Goal: Download file/media

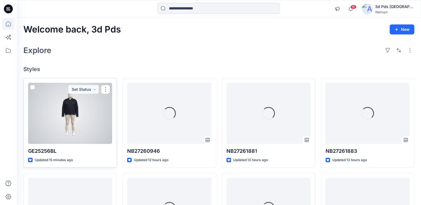
click at [84, 117] on div at bounding box center [70, 113] width 84 height 61
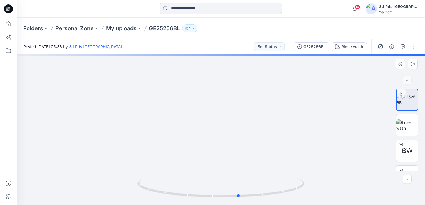
drag, startPoint x: 184, startPoint y: 174, endPoint x: 368, endPoint y: 167, distance: 184.3
click at [368, 167] on div at bounding box center [221, 130] width 408 height 151
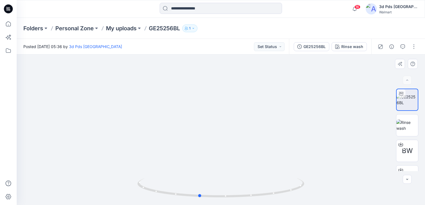
drag, startPoint x: 240, startPoint y: 173, endPoint x: 367, endPoint y: 142, distance: 130.4
click at [368, 142] on div at bounding box center [221, 130] width 408 height 151
click at [412, 127] on img at bounding box center [407, 126] width 22 height 12
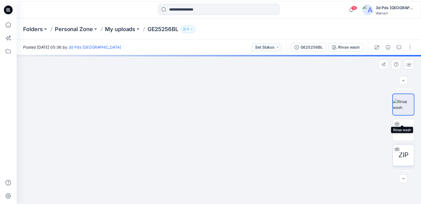
scroll to position [42, 0]
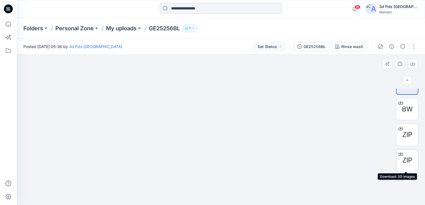
click at [407, 162] on span "ZIP" at bounding box center [407, 161] width 10 height 10
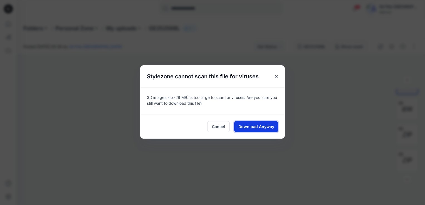
click at [251, 125] on span "Download Anyway" at bounding box center [256, 127] width 36 height 6
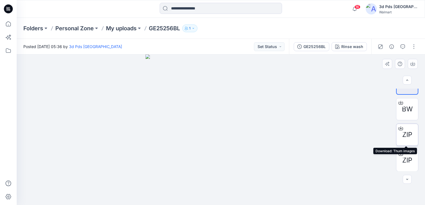
click at [405, 132] on span "ZIP" at bounding box center [407, 135] width 10 height 10
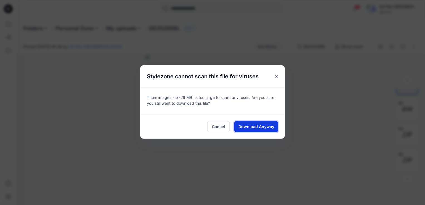
click at [251, 128] on span "Download Anyway" at bounding box center [256, 127] width 36 height 6
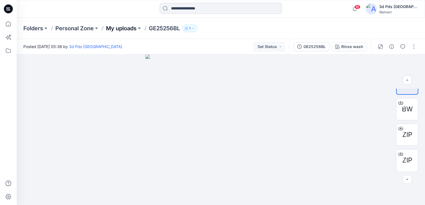
click at [126, 28] on p "My uploads" at bounding box center [121, 28] width 31 height 8
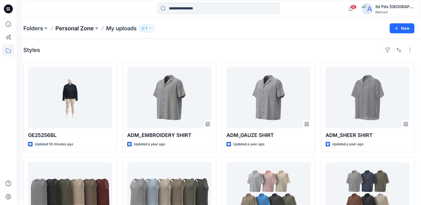
click at [80, 29] on p "Personal Zone" at bounding box center [74, 28] width 38 height 8
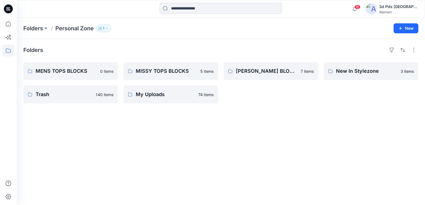
click at [223, 145] on div "Folders MENS TOPS BLOCKS 0 items Trash 140 items MISSY TOPS BLOCKS 5 items My U…" at bounding box center [221, 122] width 408 height 166
click at [11, 7] on icon at bounding box center [8, 8] width 9 height 9
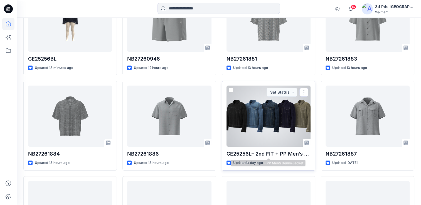
scroll to position [93, 0]
click at [273, 119] on div at bounding box center [268, 115] width 84 height 61
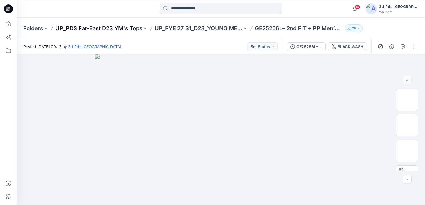
click at [87, 28] on p "UP_PDS Far-East D23 YM's Tops" at bounding box center [98, 28] width 87 height 8
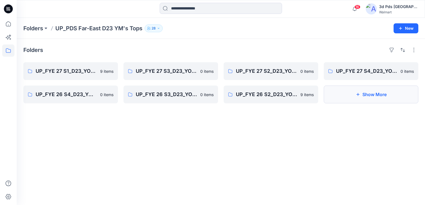
click at [375, 93] on button "Show More" at bounding box center [371, 95] width 95 height 18
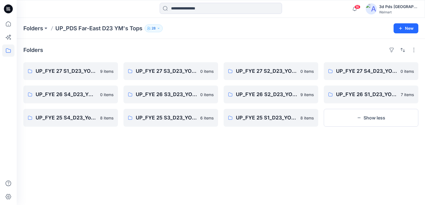
click at [82, 153] on div "Folders UP_FYE 27 S1_D23_YOUNG MEN’S TOP PDS/FAR EAST 9 items UP_FYE 26 S4_D23_…" at bounding box center [221, 122] width 408 height 166
click at [176, 154] on div "Folders UP_FYE 27 S1_D23_YOUNG MEN’S TOP PDS/FAR EAST 9 items UP_FYE 26 S4_D23_…" at bounding box center [221, 122] width 408 height 166
